Goal: Transaction & Acquisition: Purchase product/service

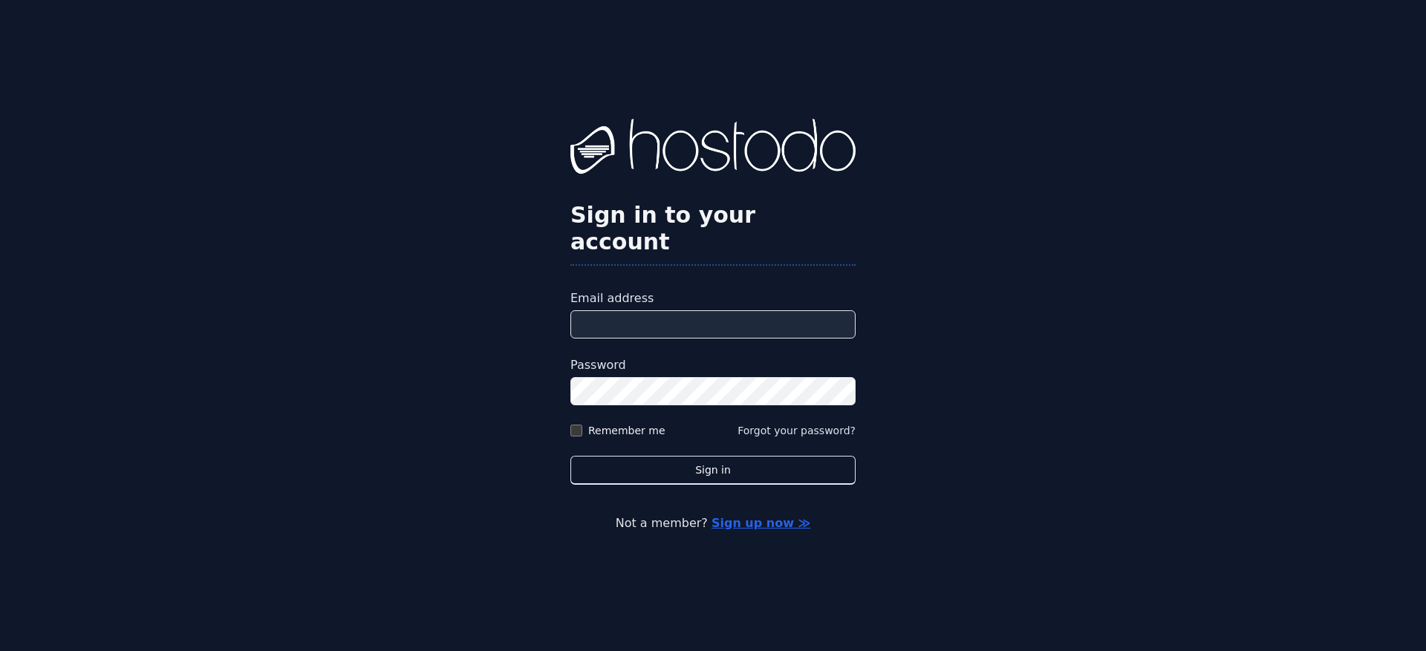
click at [722, 320] on input "Email address" at bounding box center [712, 324] width 285 height 28
type input "**********"
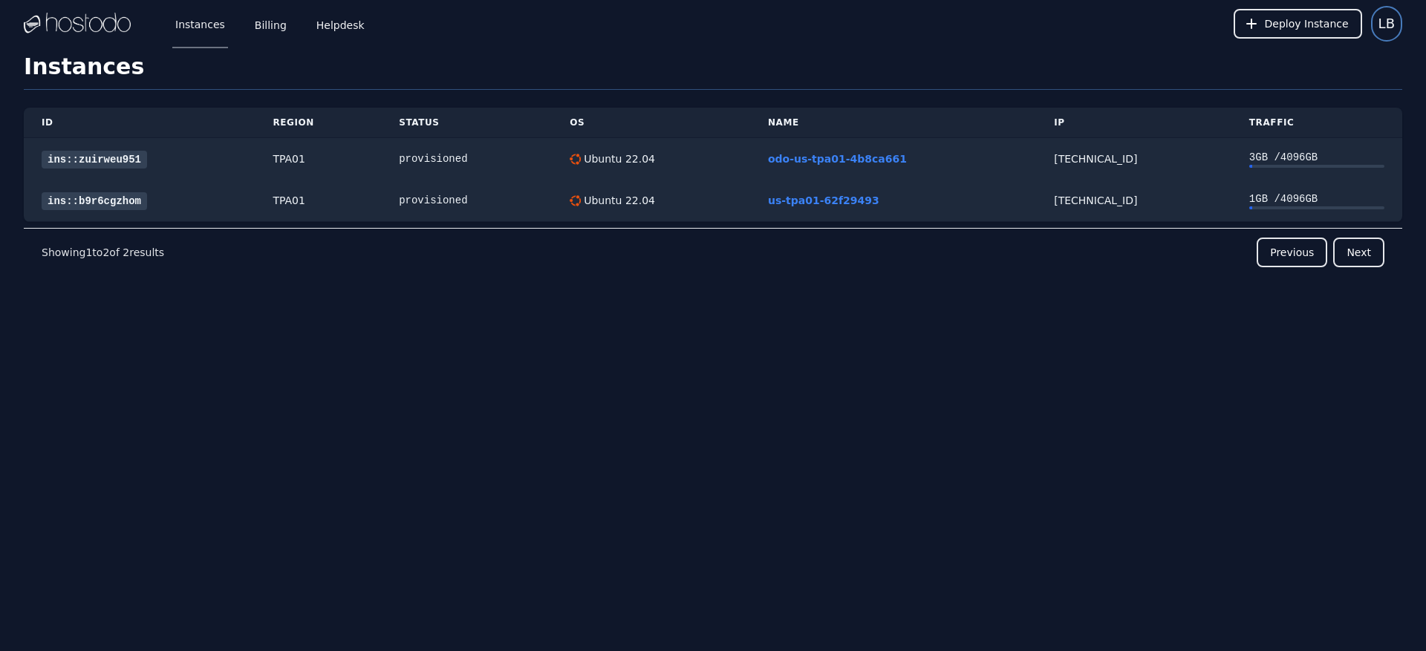
click at [1392, 30] on span "LB" at bounding box center [1386, 23] width 16 height 21
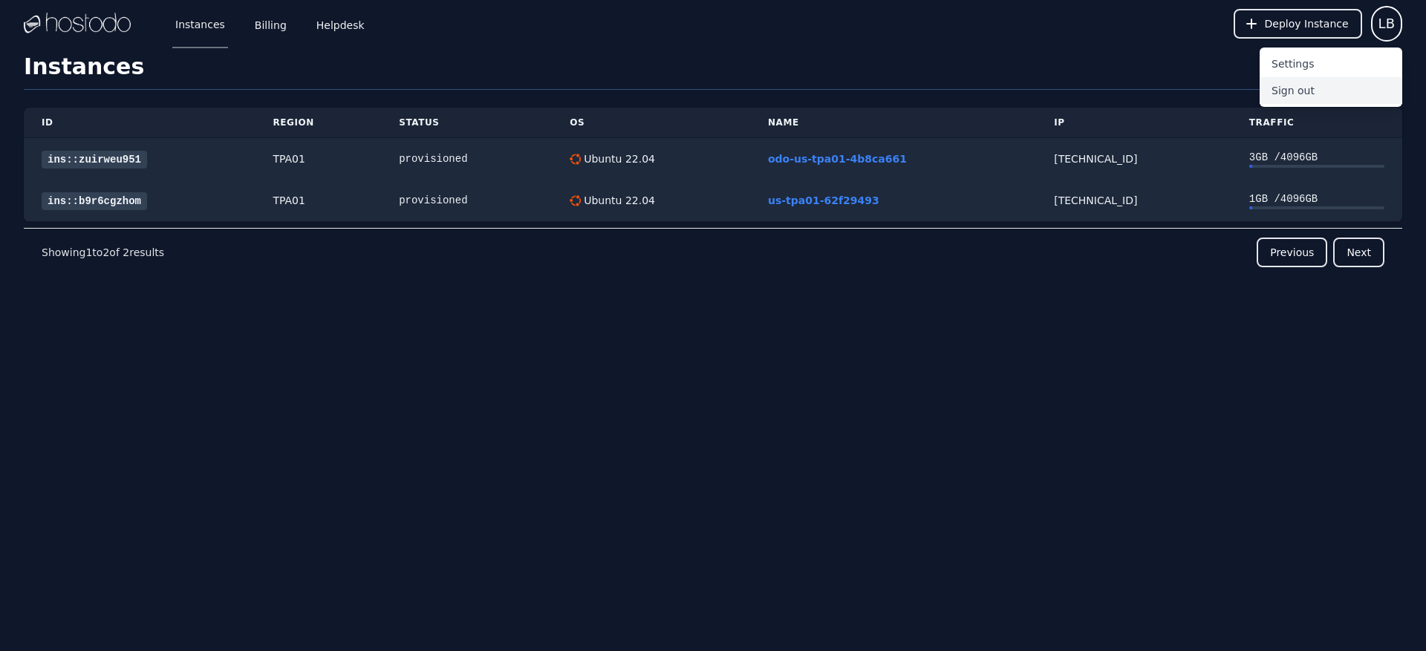
click at [1320, 88] on button "Sign out" at bounding box center [1331, 90] width 143 height 27
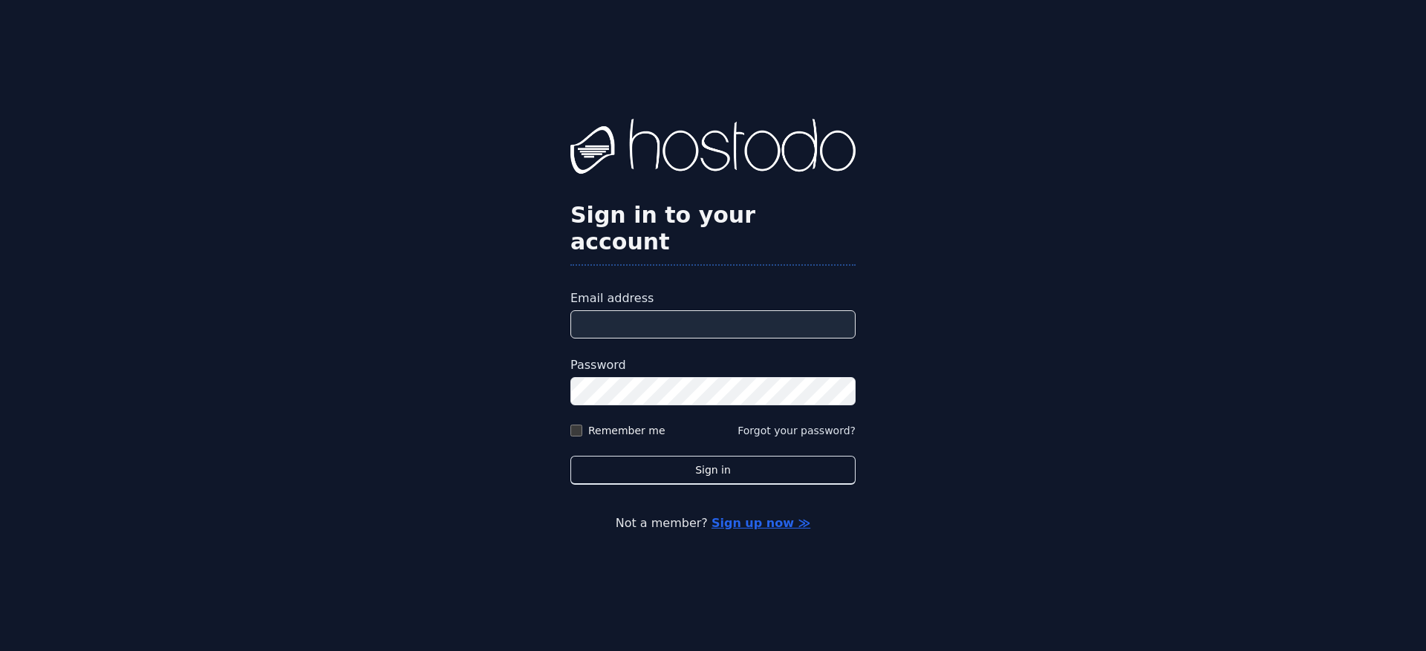
drag, startPoint x: 794, startPoint y: 287, endPoint x: 790, endPoint y: 294, distance: 8.3
click at [792, 293] on label "Email address" at bounding box center [712, 299] width 285 height 18
click at [792, 310] on input "Email address" at bounding box center [712, 324] width 285 height 28
click at [785, 310] on input "Email address" at bounding box center [712, 324] width 285 height 28
type input "**********"
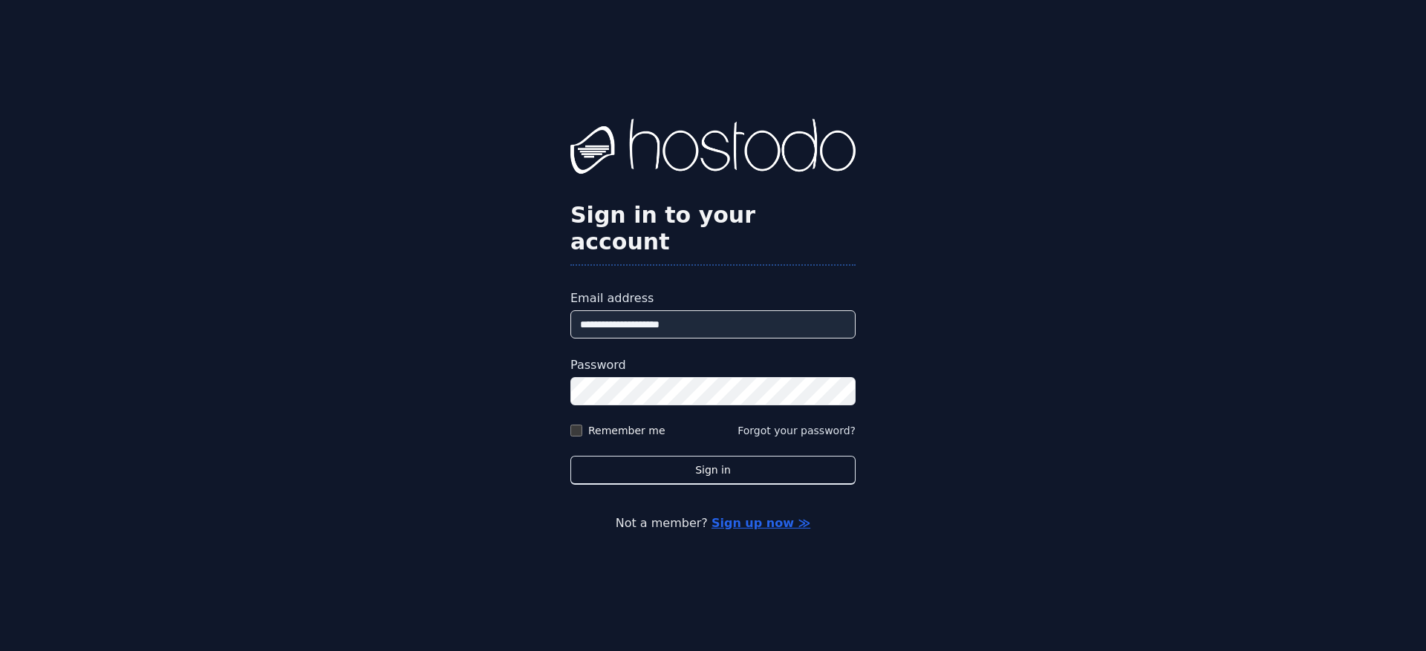
click at [980, 377] on div "**********" at bounding box center [713, 325] width 1426 height 651
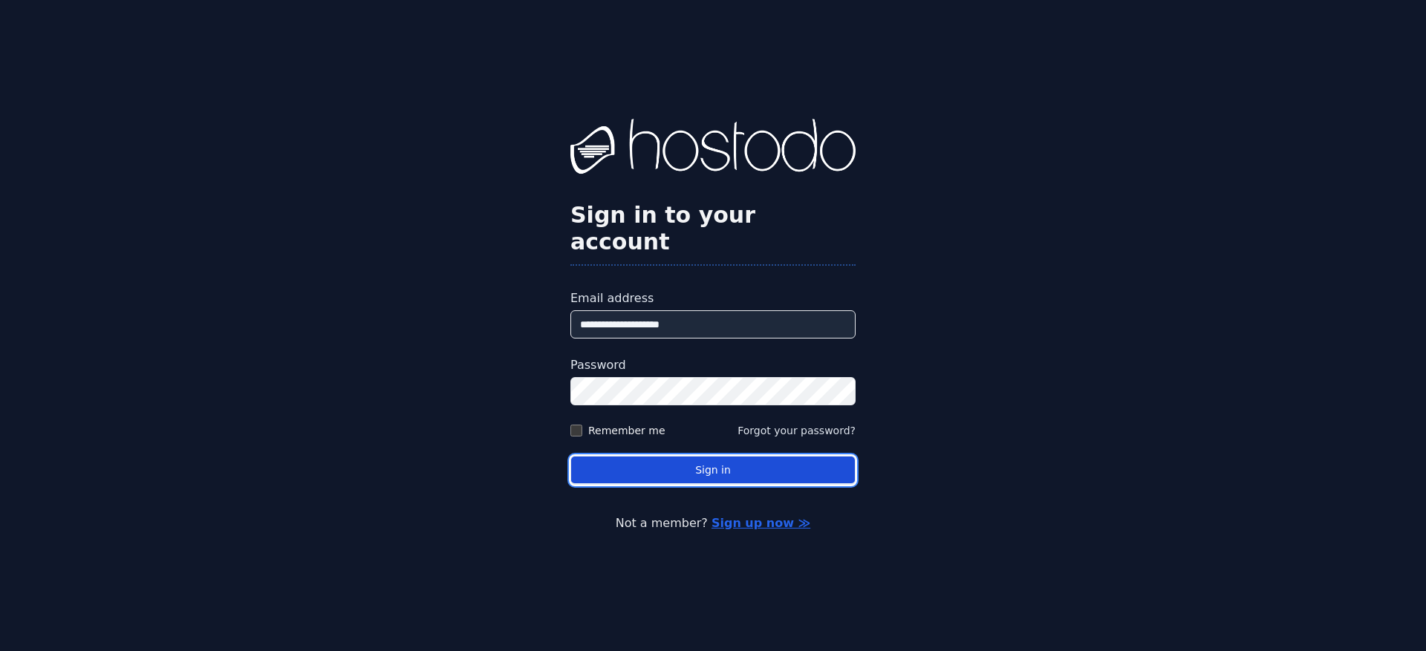
click at [745, 456] on button "Sign in" at bounding box center [712, 470] width 285 height 29
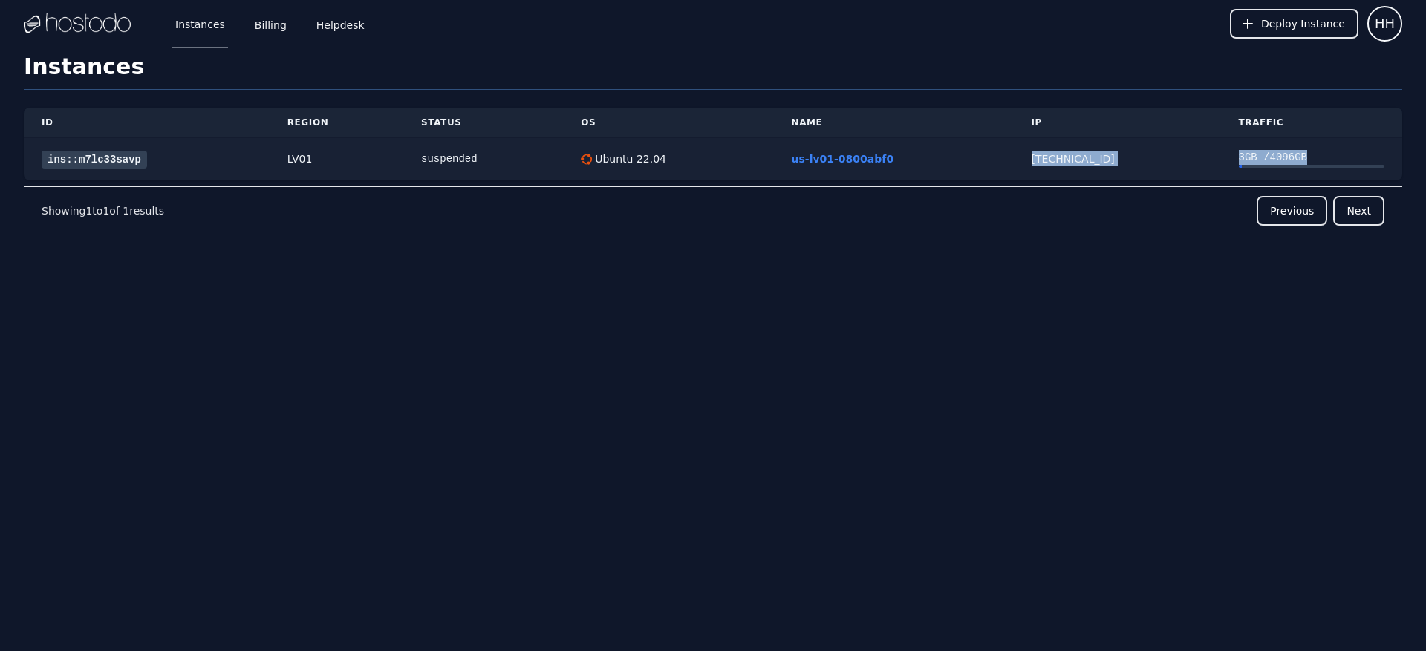
drag, startPoint x: 1217, startPoint y: 166, endPoint x: 971, endPoint y: 168, distance: 245.8
click at [971, 168] on tr "ins::m7lc33savp LV01 suspended Ubuntu 22.04 us-lv01-0800abf0 216.126.238.11 3 G…" at bounding box center [713, 159] width 1378 height 42
click at [971, 168] on td "us-lv01-0800abf0" at bounding box center [894, 159] width 240 height 42
drag, startPoint x: 1166, startPoint y: 166, endPoint x: 1040, endPoint y: 166, distance: 125.5
click at [1042, 166] on div "[TECHNICAL_ID]" at bounding box center [1118, 159] width 172 height 15
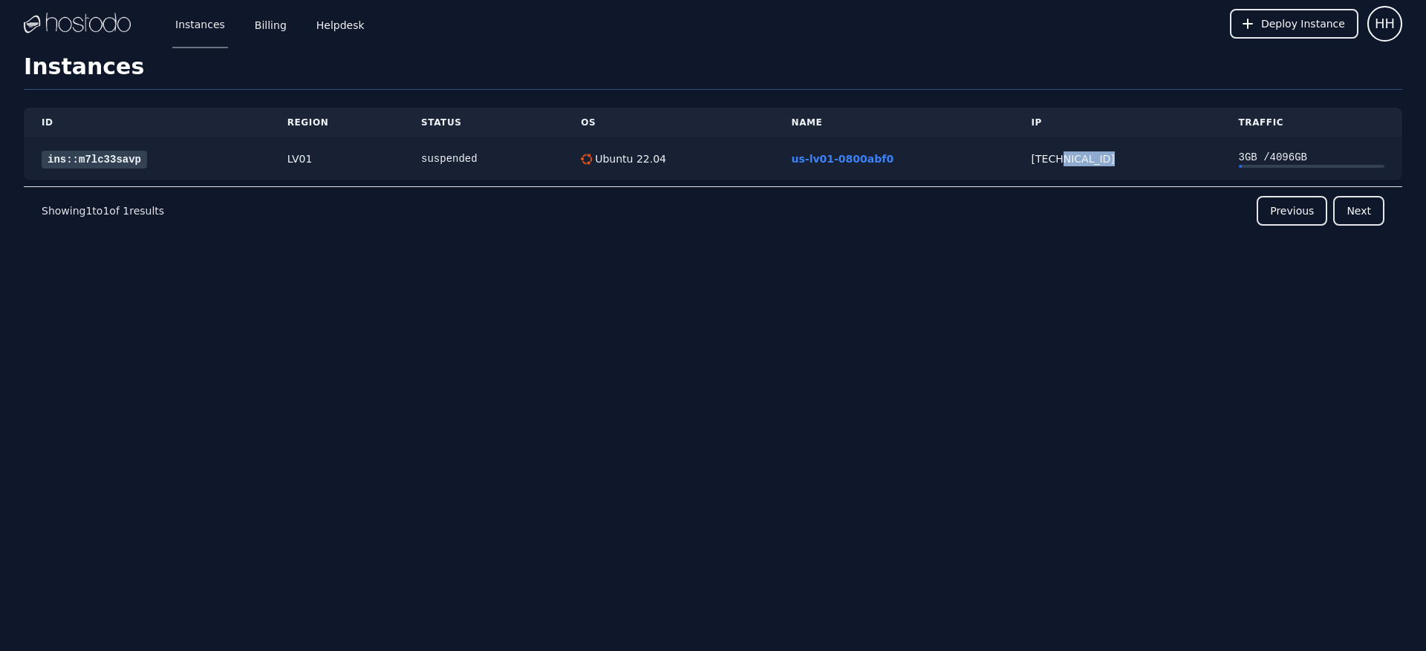
click at [1040, 166] on div "[TECHNICAL_ID]" at bounding box center [1118, 159] width 172 height 15
click at [102, 163] on link "ins::m7lc33savp" at bounding box center [94, 160] width 105 height 18
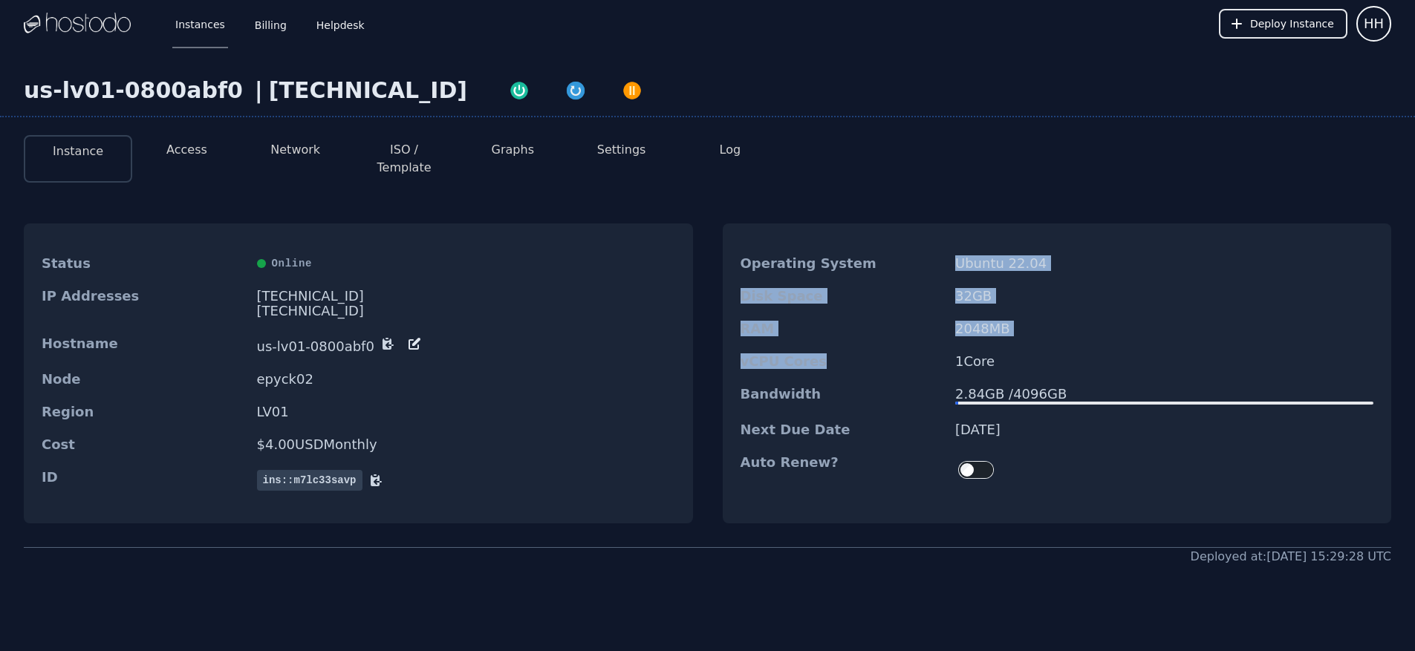
drag, startPoint x: 875, startPoint y: 263, endPoint x: 853, endPoint y: 370, distance: 109.1
click at [853, 350] on dl "Operating System Ubuntu 22.04 Disk Space 32 GB RAM 2048 MB vCPU Cores 1 Core Ba…" at bounding box center [1057, 370] width 669 height 247
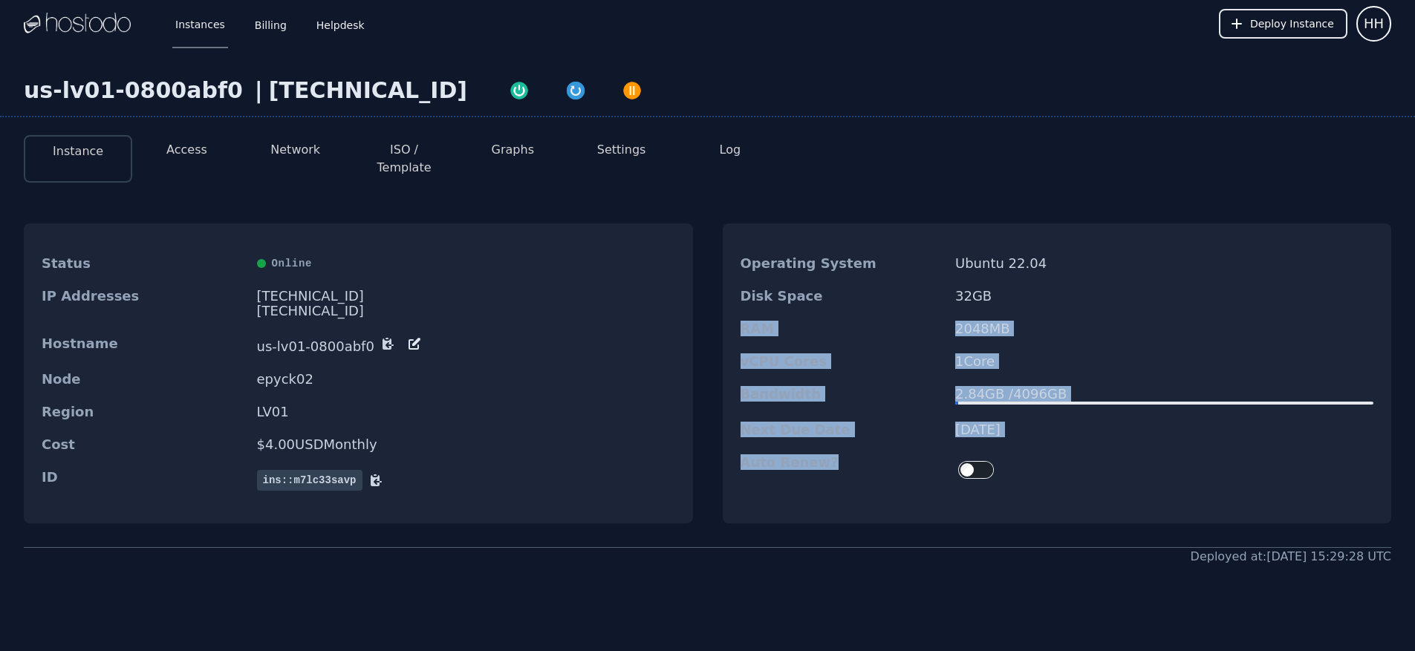
drag, startPoint x: 854, startPoint y: 489, endPoint x: 840, endPoint y: 264, distance: 225.5
click at [840, 295] on div "Operating System Ubuntu 22.04 Disk Space 32 GB RAM 2048 MB vCPU Cores 1 Core Ba…" at bounding box center [1057, 374] width 669 height 300
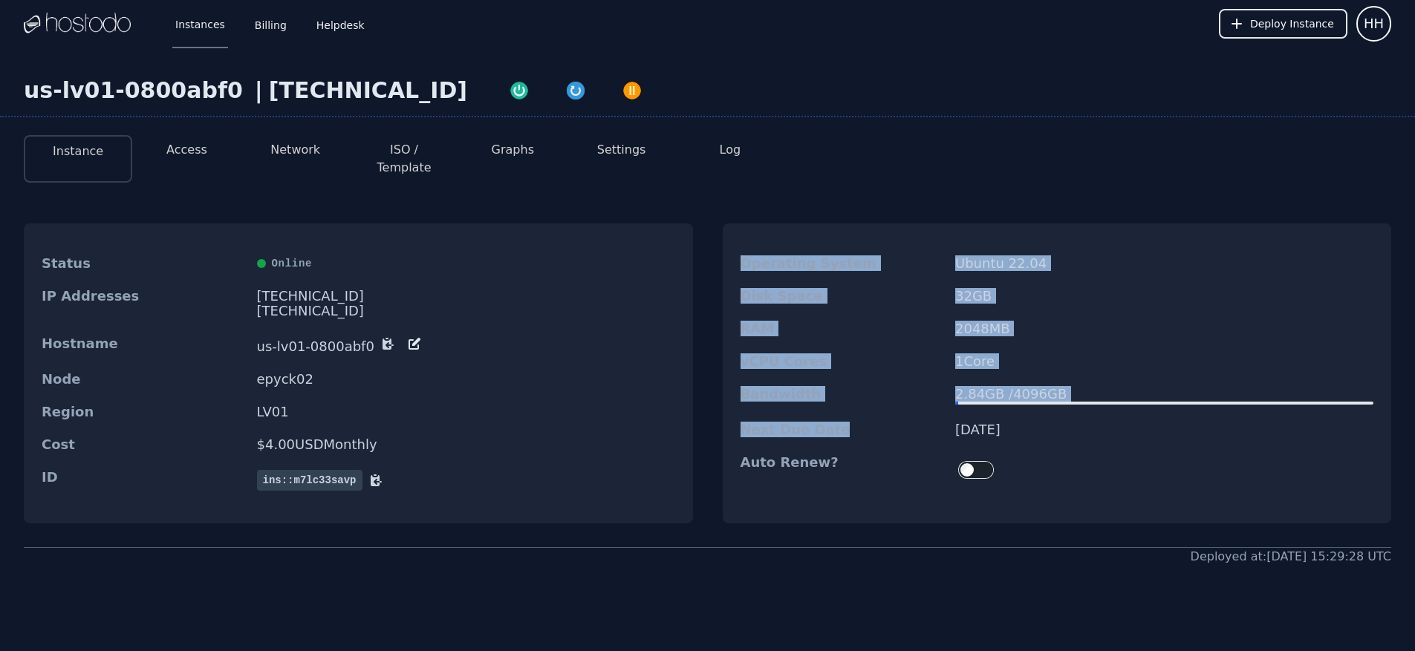
drag, startPoint x: 840, startPoint y: 232, endPoint x: 862, endPoint y: 452, distance: 220.2
click at [862, 436] on dl "Operating System Ubuntu 22.04 Disk Space 32 GB RAM 2048 MB vCPU Cores 1 Core Ba…" at bounding box center [1057, 370] width 669 height 247
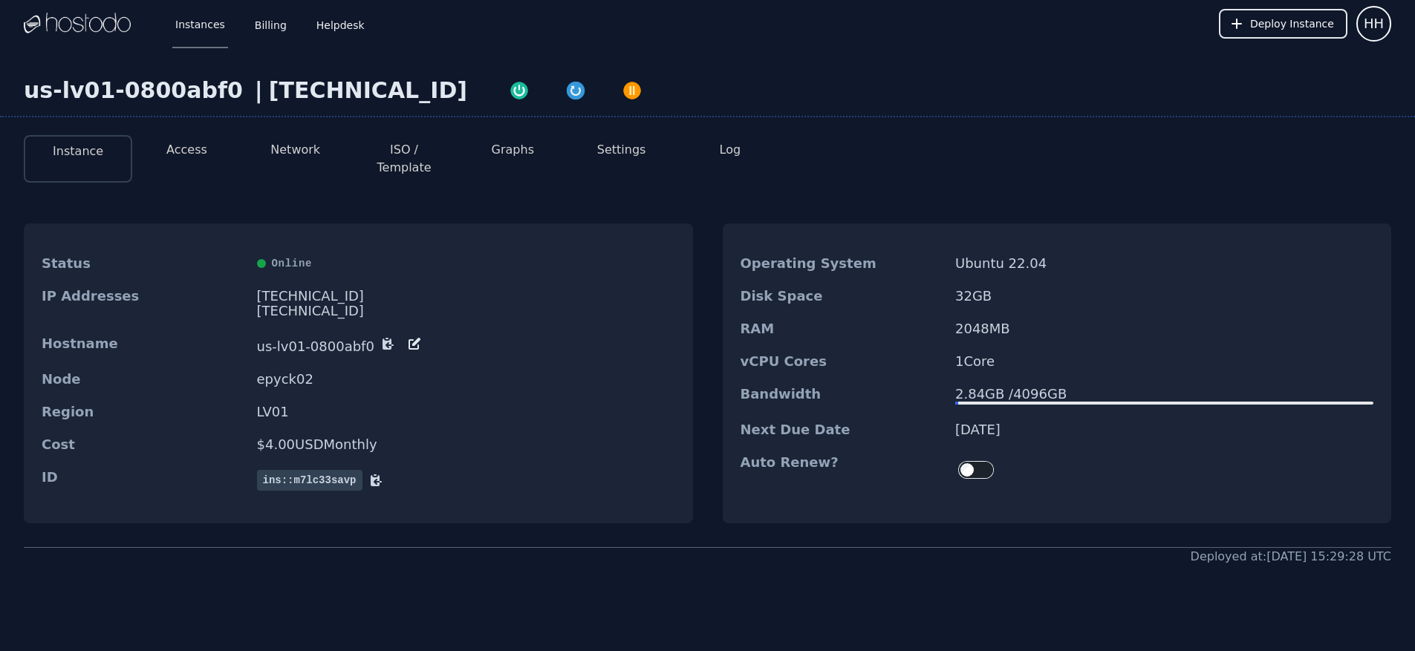
click at [863, 460] on dt "Auto Renew?" at bounding box center [841, 470] width 203 height 30
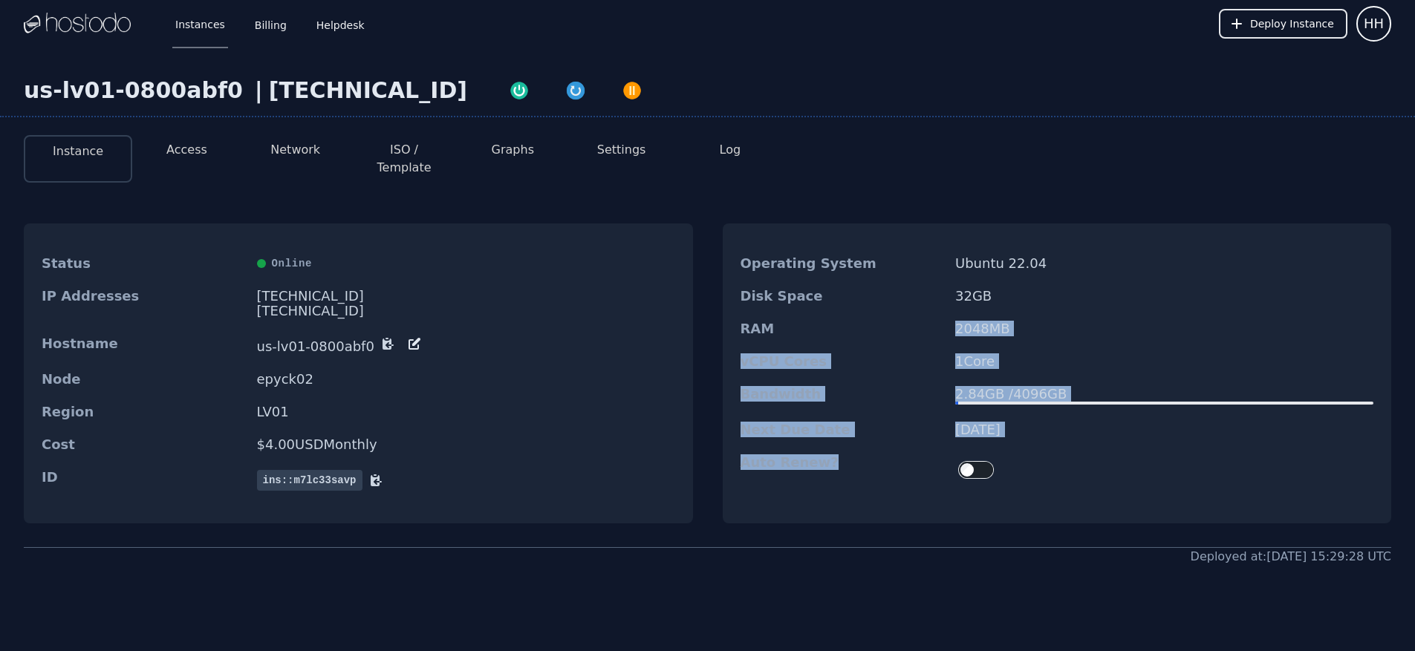
drag, startPoint x: 840, startPoint y: 477, endPoint x: 823, endPoint y: 293, distance: 185.0
click at [823, 308] on dl "Operating System Ubuntu 22.04 Disk Space 32 GB RAM 2048 MB vCPU Cores 1 Core Ba…" at bounding box center [1057, 370] width 669 height 247
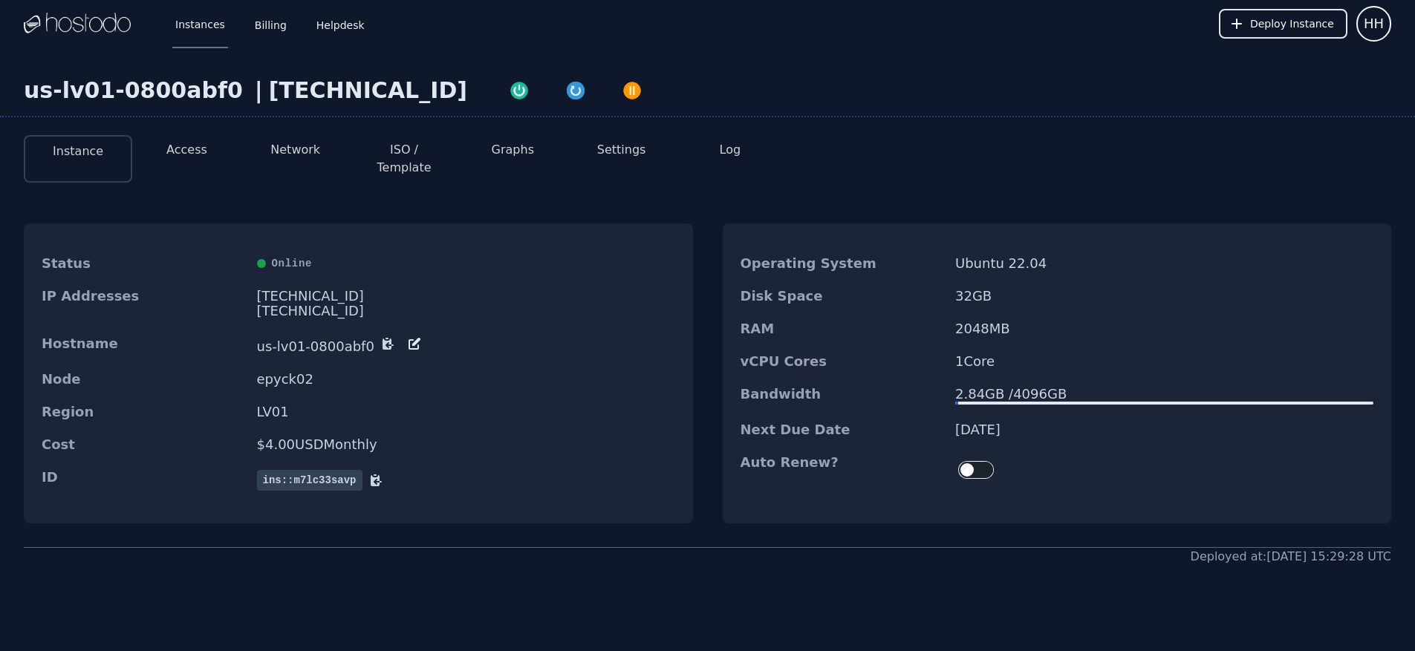
click at [823, 280] on div "Disk Space 32 GB" at bounding box center [1057, 296] width 669 height 33
click at [348, 289] on div "[TECHNICAL_ID]" at bounding box center [466, 296] width 418 height 15
click at [286, 262] on div "Status Online" at bounding box center [358, 263] width 669 height 33
click at [317, 280] on div "IP Addresses 216.126.238.11 2606:65c0:10:56:fff8:5ccf:adb6:77cf/64" at bounding box center [358, 304] width 669 height 48
drag, startPoint x: 253, startPoint y: 283, endPoint x: 421, endPoint y: 287, distance: 167.9
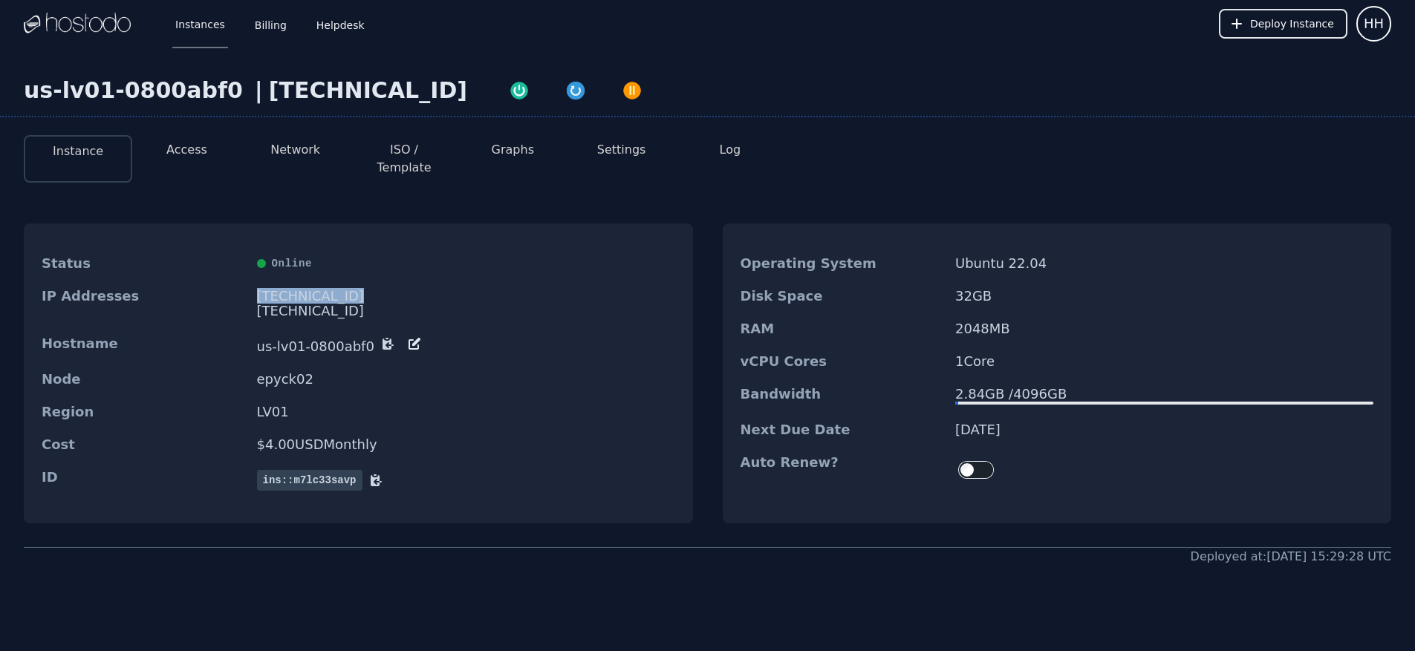
click at [421, 287] on div "IP Addresses 216.126.238.11 2606:65c0:10:56:fff8:5ccf:adb6:77cf/64" at bounding box center [358, 304] width 669 height 48
copy div "[TECHNICAL_ID]"
click at [682, 264] on div "Status Online IP Addresses 216.126.238.11 2606:65c0:10:56:fff8:5ccf:adb6:77cf/6…" at bounding box center [707, 374] width 1367 height 348
click at [584, 165] on li "Settings" at bounding box center [621, 159] width 108 height 48
click at [565, 86] on img "button" at bounding box center [575, 90] width 21 height 21
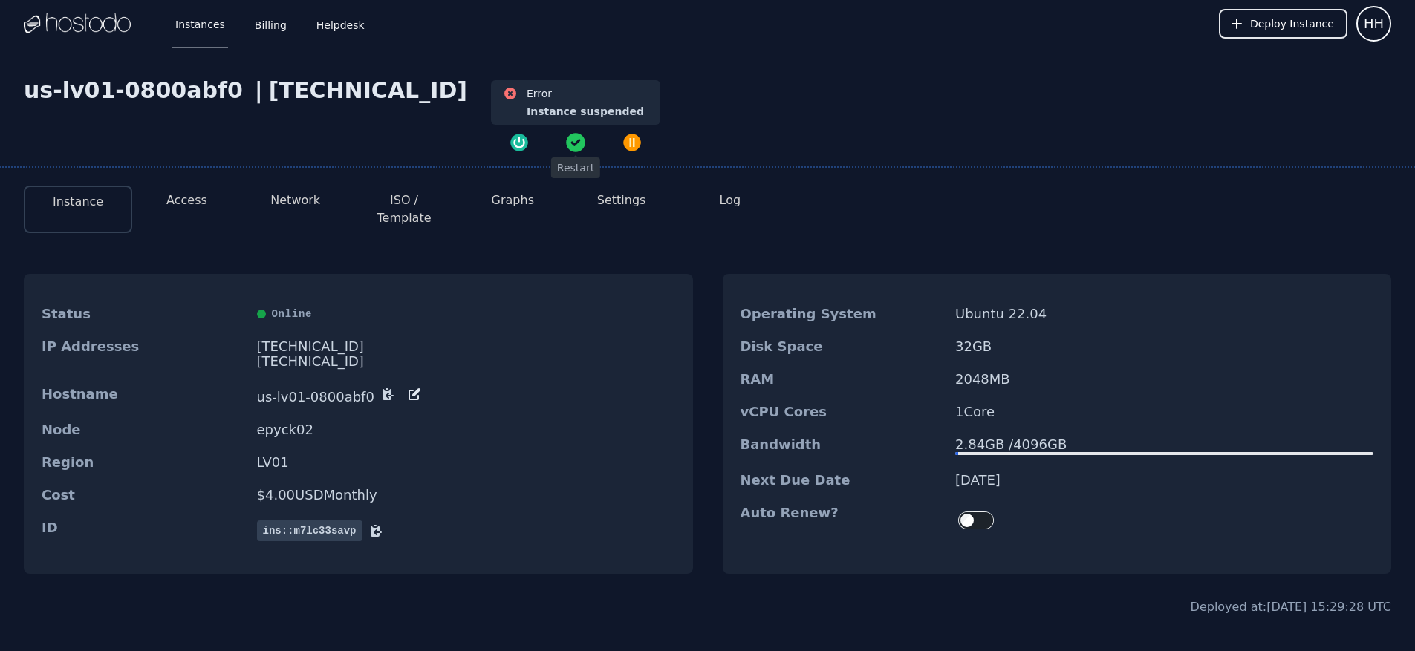
click at [566, 137] on icon "button" at bounding box center [575, 142] width 19 height 19
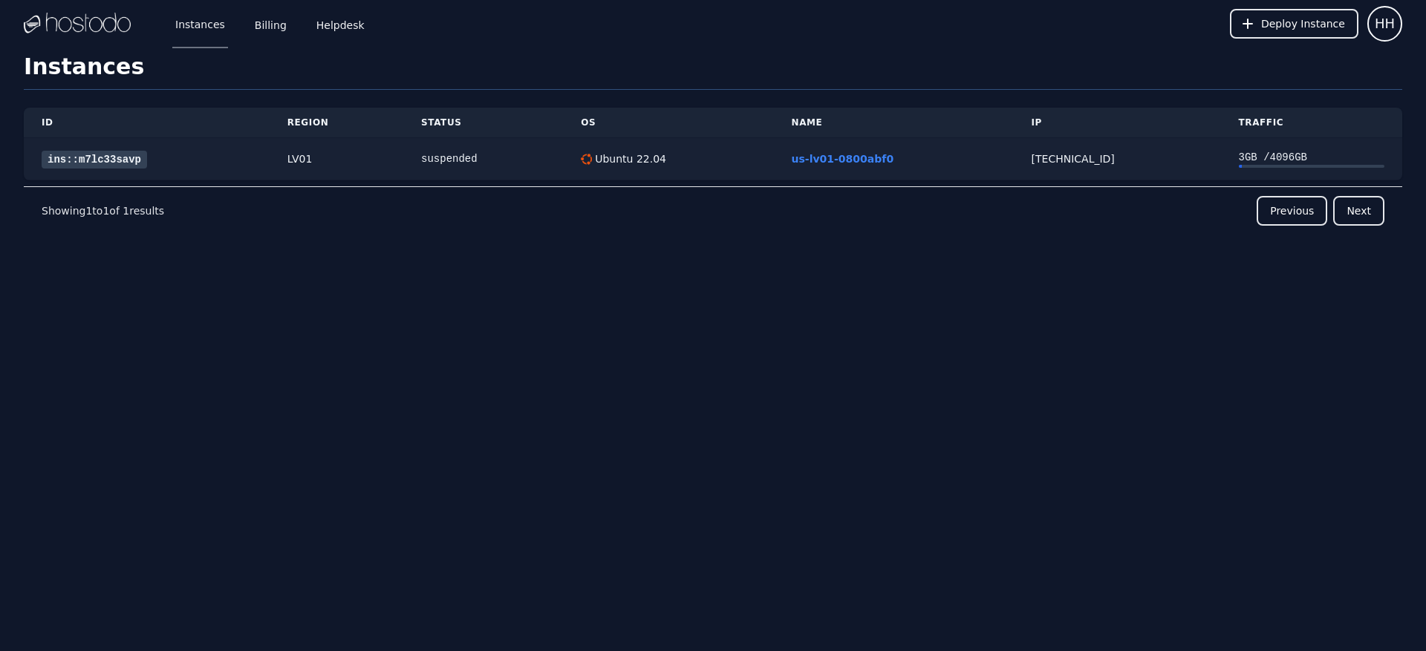
click at [479, 154] on div "suspended" at bounding box center [483, 159] width 124 height 15
click at [449, 160] on div "suspended" at bounding box center [483, 159] width 124 height 15
click at [246, 27] on div "Instances Billing Helpdesk" at bounding box center [258, 23] width 219 height 49
click at [255, 27] on link "Billing" at bounding box center [271, 23] width 38 height 49
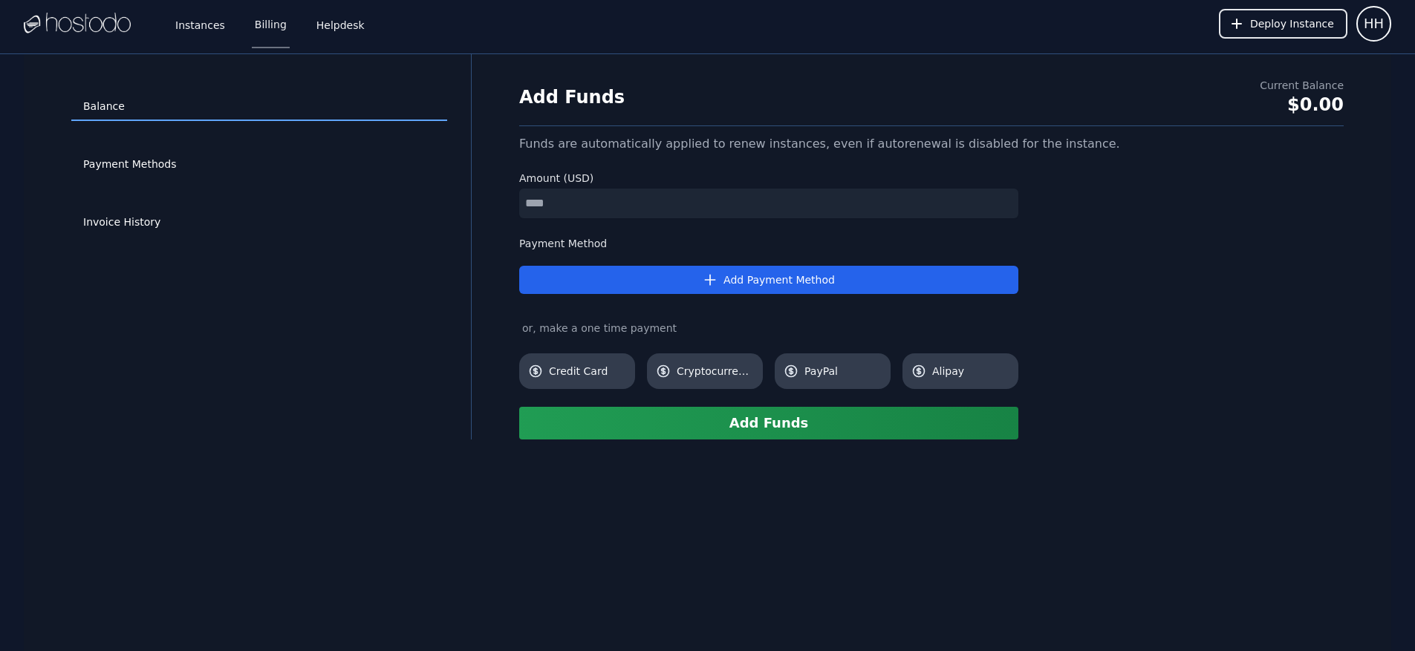
click at [919, 508] on div "Balance Payment Methods Invoice History Add Funds Current Balance $0.00 Funds a…" at bounding box center [707, 379] width 1367 height 651
click at [169, 232] on link "Invoice History" at bounding box center [259, 223] width 376 height 28
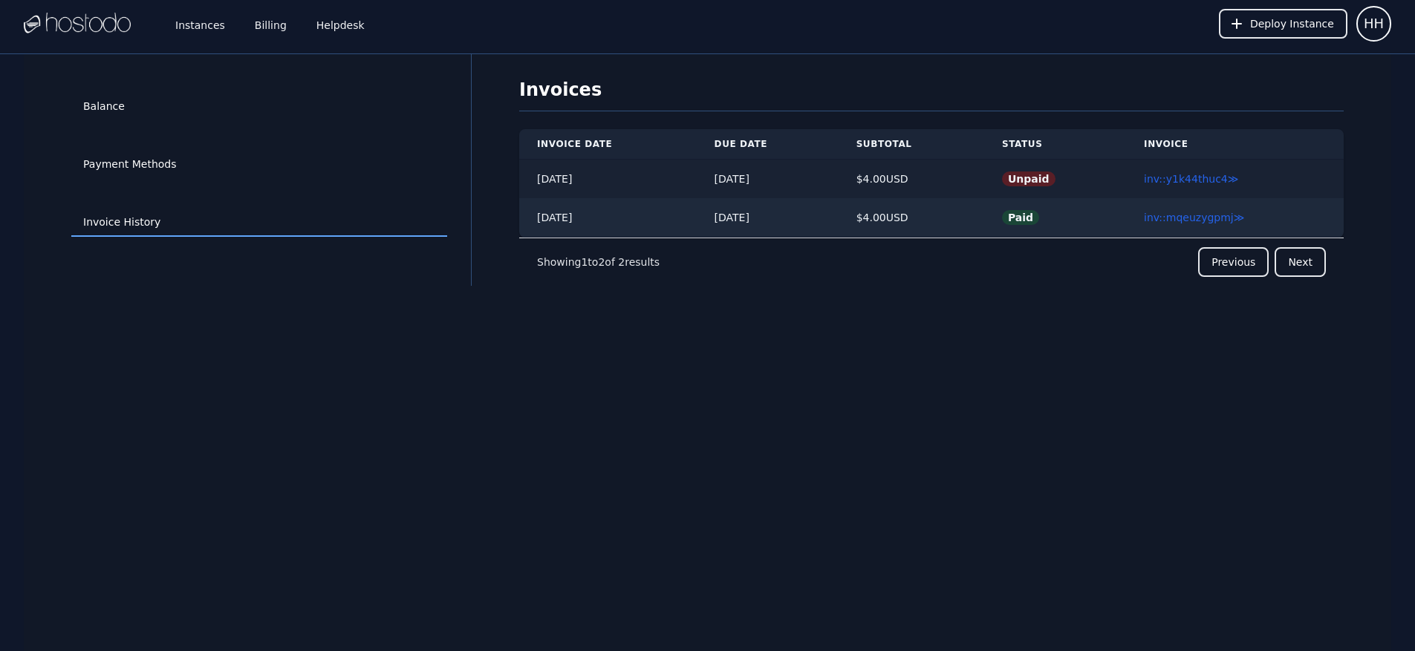
click at [1085, 180] on td "Unpaid" at bounding box center [1055, 179] width 142 height 39
drag, startPoint x: 532, startPoint y: 180, endPoint x: 1159, endPoint y: 196, distance: 627.8
click at [1144, 193] on tr "08/05/2025 08/08/2025 $ 4.00 USD Unpaid inv::y1k44thuc4 ≫" at bounding box center [931, 179] width 824 height 39
click at [1066, 203] on td "Paid" at bounding box center [1055, 217] width 142 height 39
click at [1133, 185] on td "inv::y1k44thuc4 ≫" at bounding box center [1235, 179] width 218 height 39
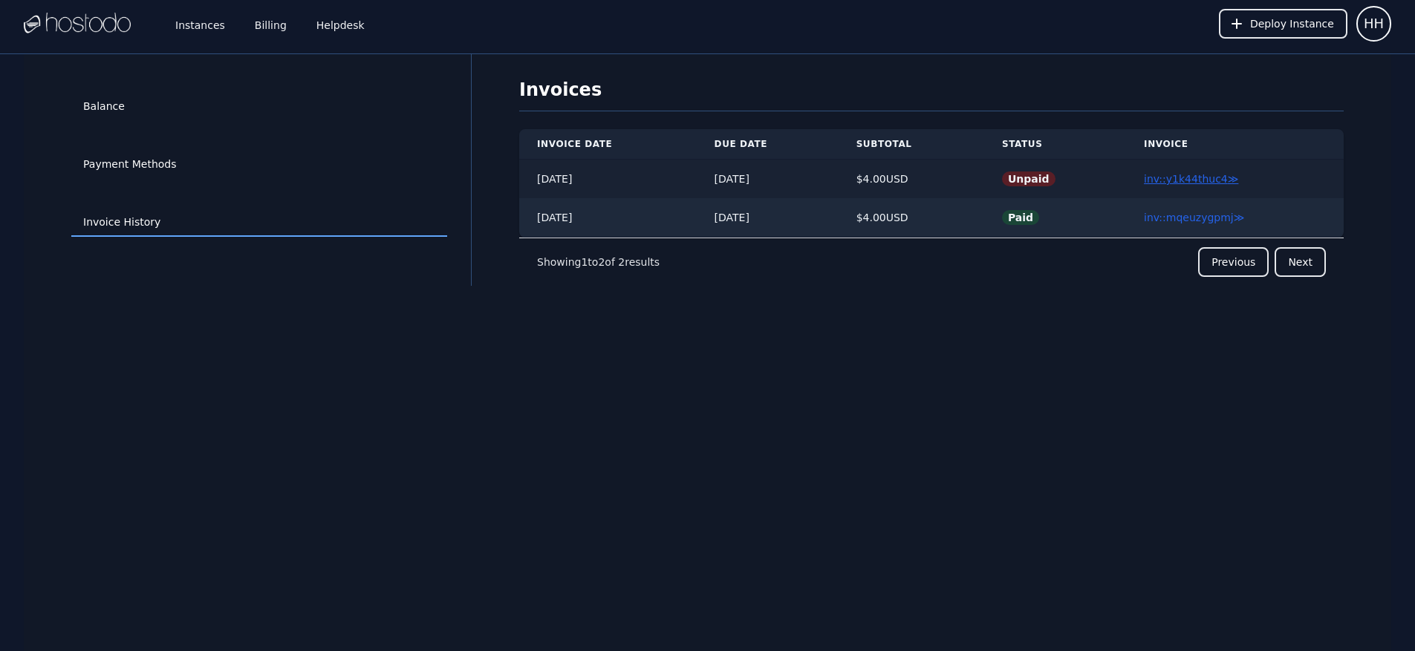
click at [1187, 180] on link "inv::y1k44thuc4 ≫" at bounding box center [1191, 179] width 94 height 12
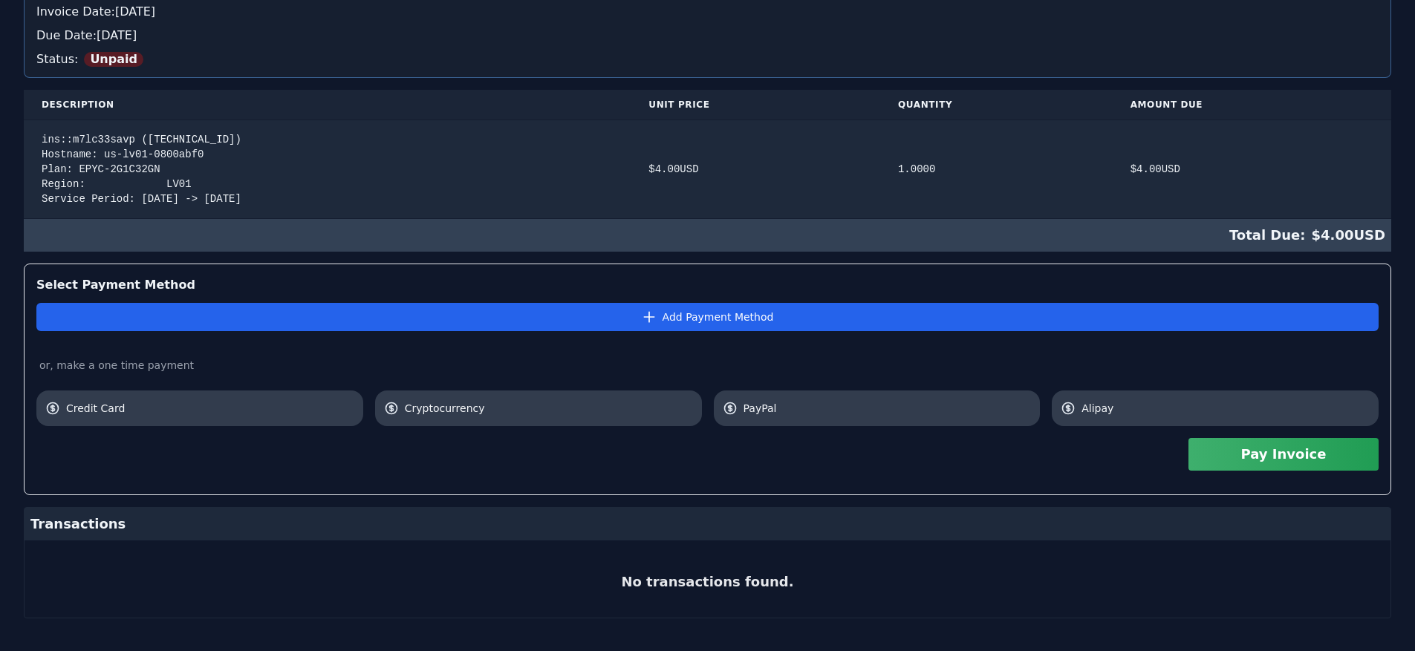
scroll to position [249, 0]
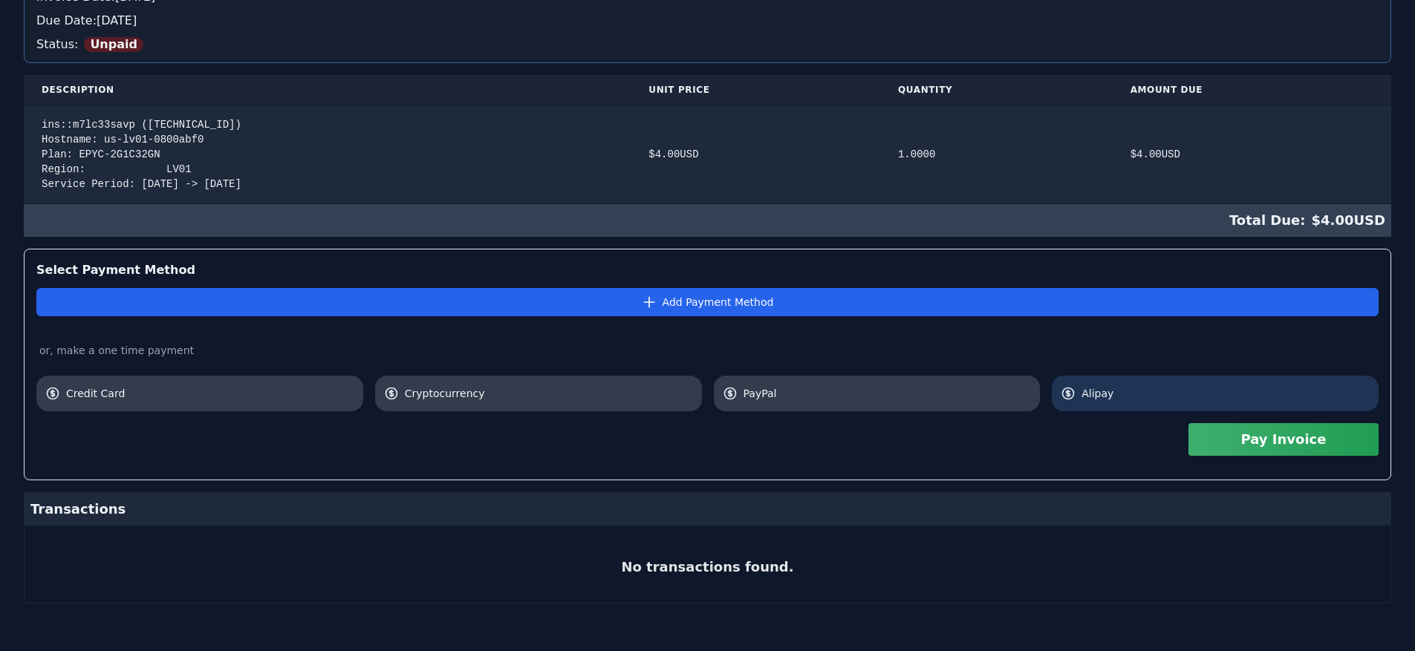
click at [1254, 410] on link "Alipay" at bounding box center [1215, 394] width 327 height 36
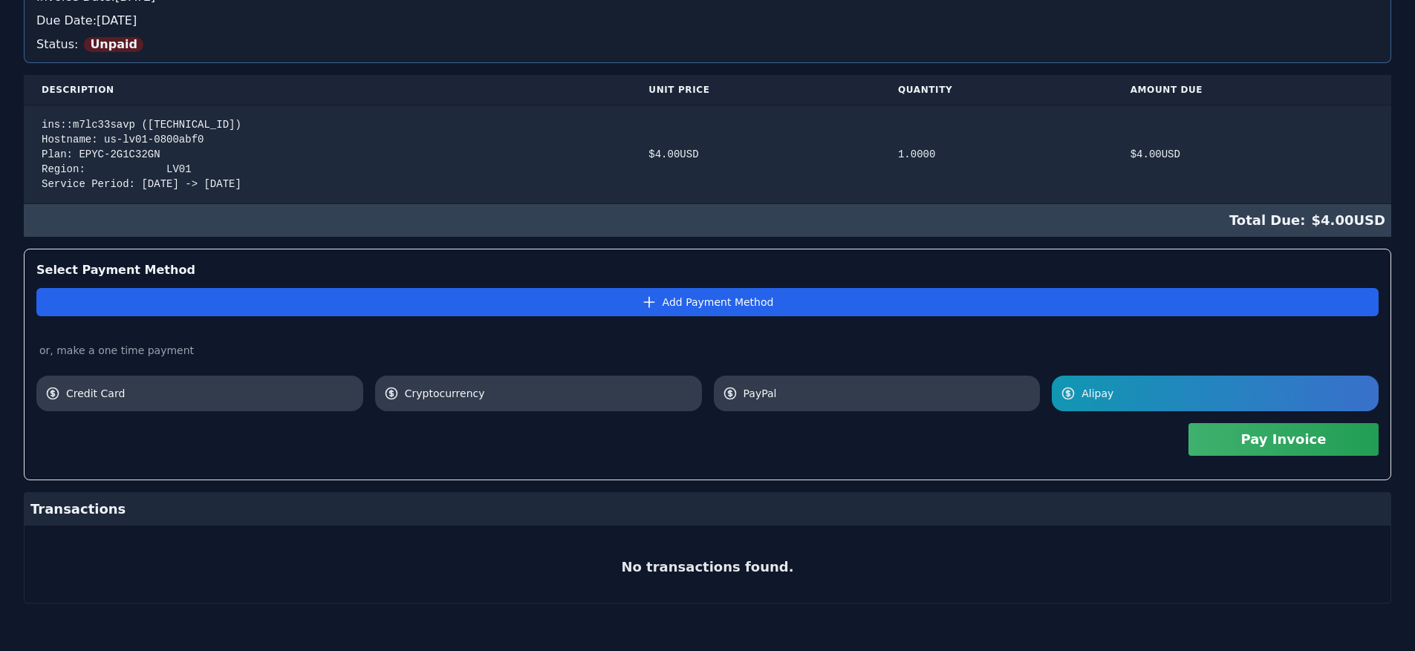
click at [1258, 436] on button "Pay Invoice" at bounding box center [1283, 439] width 190 height 33
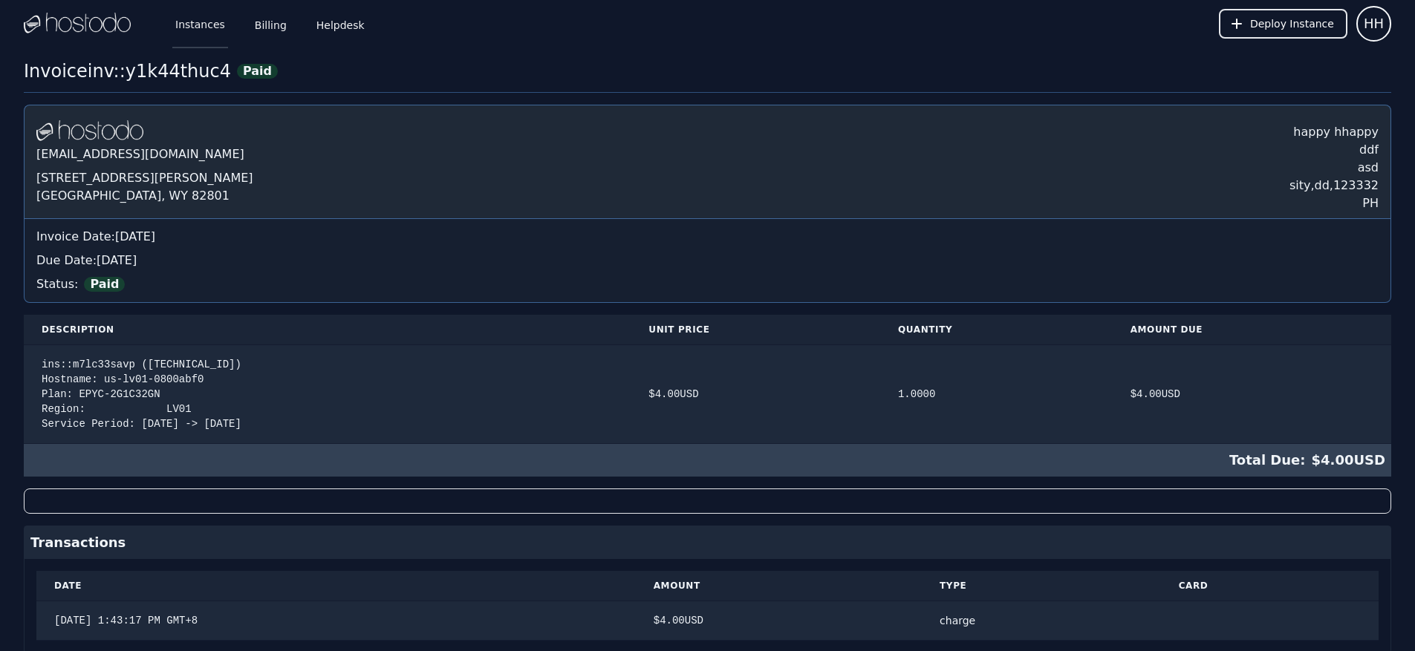
click at [209, 25] on link "Instances" at bounding box center [200, 23] width 56 height 49
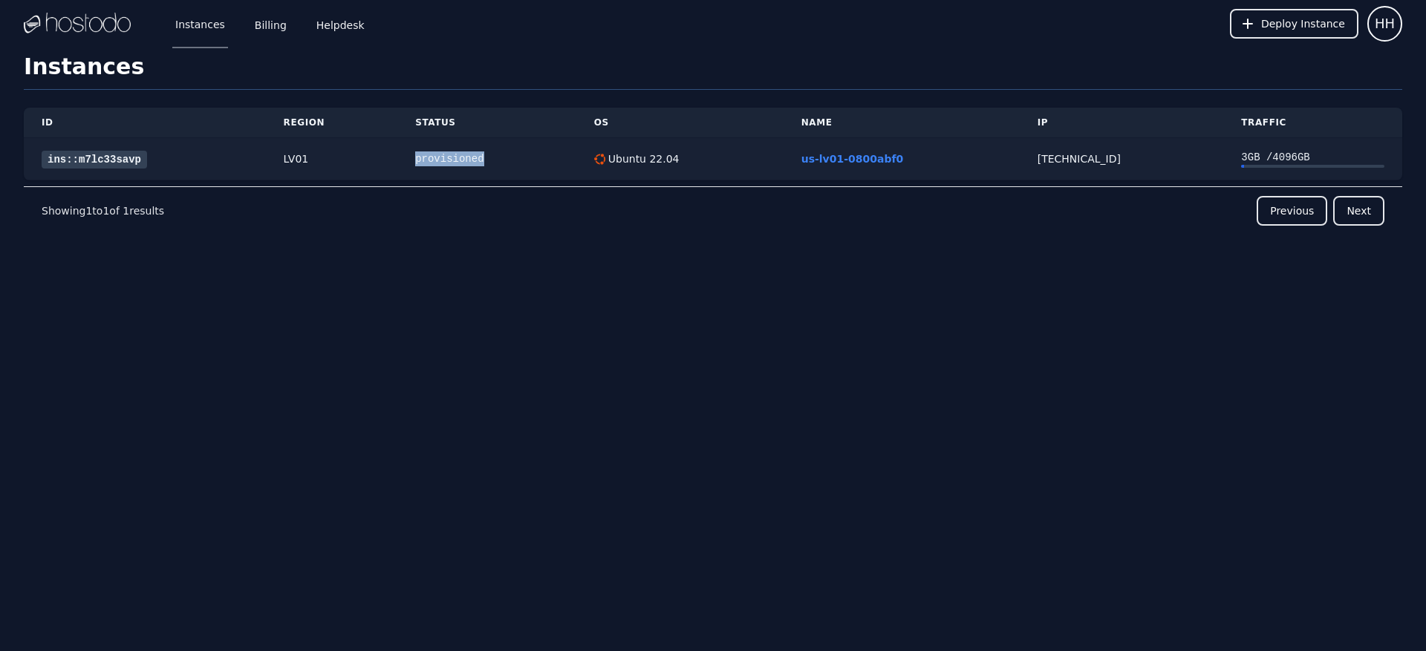
drag, startPoint x: 407, startPoint y: 164, endPoint x: 486, endPoint y: 161, distance: 79.5
click at [486, 161] on td "provisioned" at bounding box center [486, 159] width 179 height 42
click at [487, 161] on div "provisioned" at bounding box center [486, 159] width 143 height 15
click at [1275, 158] on div "3 GB / 4096 GB" at bounding box center [1312, 157] width 143 height 15
click at [123, 167] on link "ins::m7lc33savp" at bounding box center [94, 160] width 105 height 18
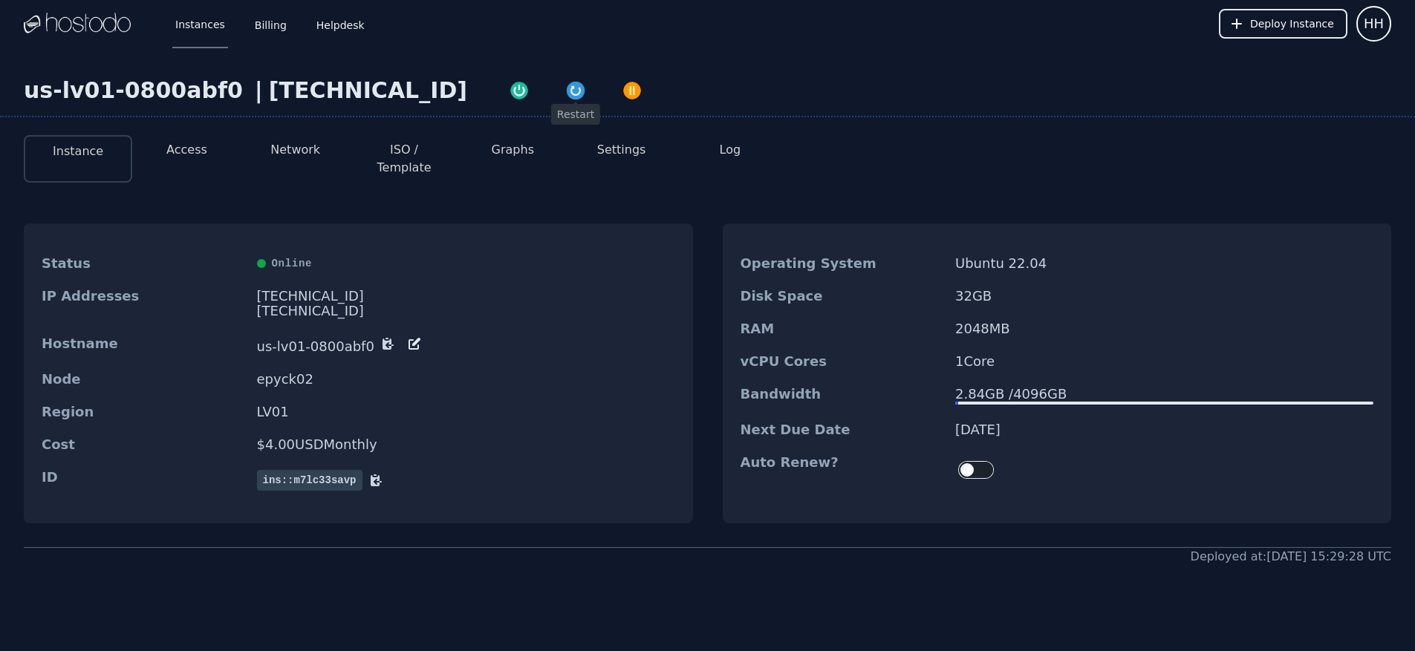
click at [565, 94] on img "button" at bounding box center [575, 90] width 21 height 21
